Goal: Information Seeking & Learning: Learn about a topic

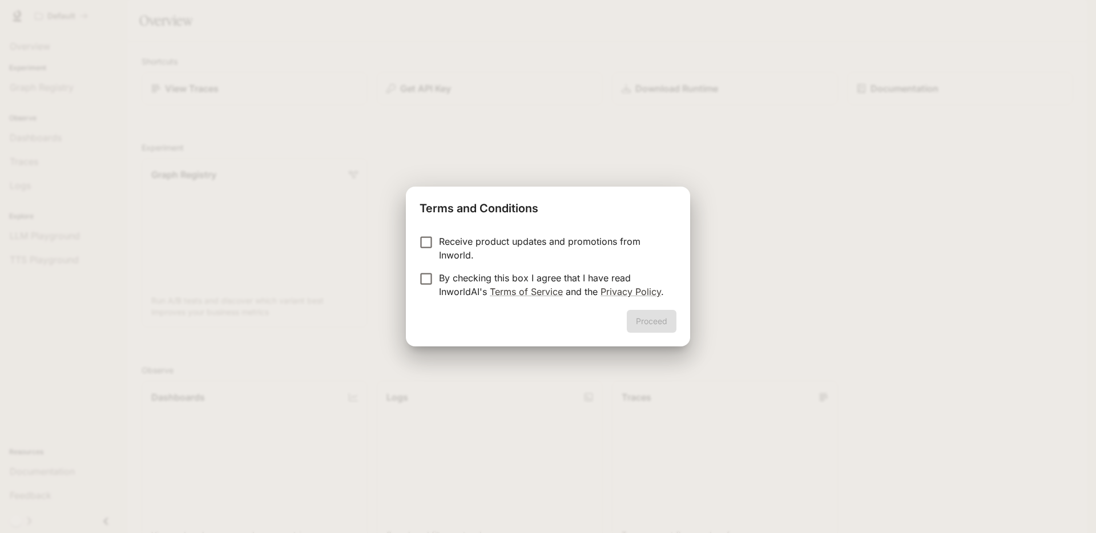
click at [486, 247] on p "Receive product updates and promotions from Inworld." at bounding box center [553, 248] width 228 height 27
click at [464, 281] on p "By checking this box I agree that I have read InworldAI's Terms of Service and …" at bounding box center [553, 284] width 228 height 27
click at [656, 324] on button "Proceed" at bounding box center [652, 321] width 50 height 23
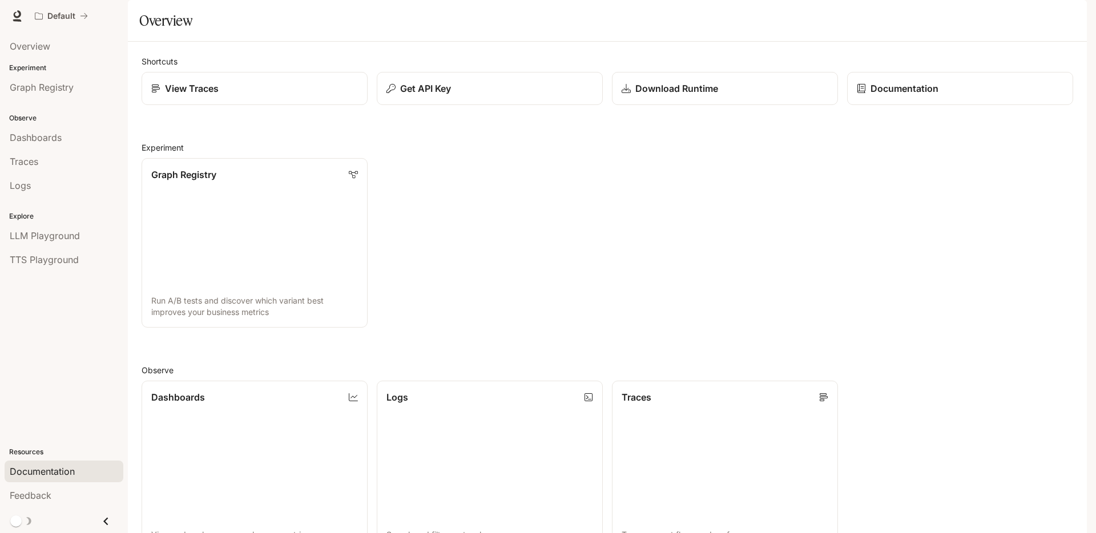
click at [48, 478] on link "Documentation" at bounding box center [64, 472] width 119 height 22
